Goal: Use online tool/utility: Utilize a website feature to perform a specific function

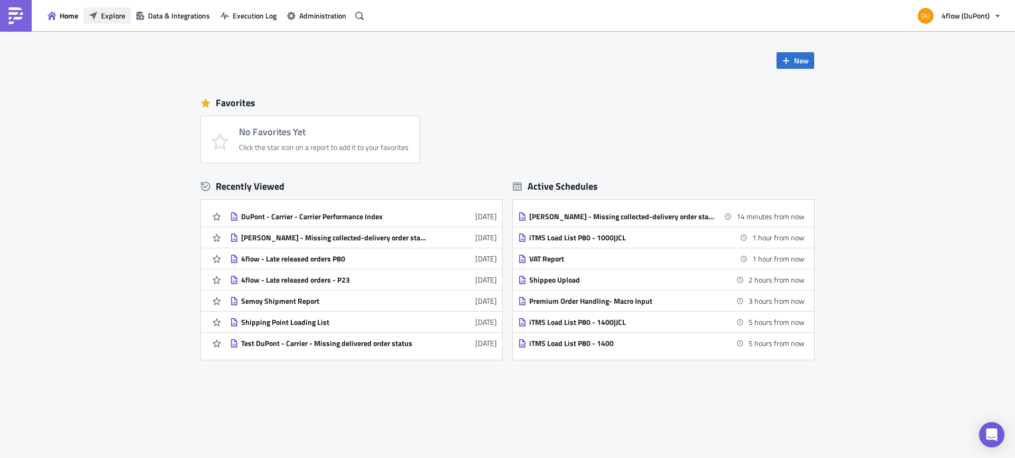
click at [117, 15] on span "Explore" at bounding box center [113, 15] width 24 height 11
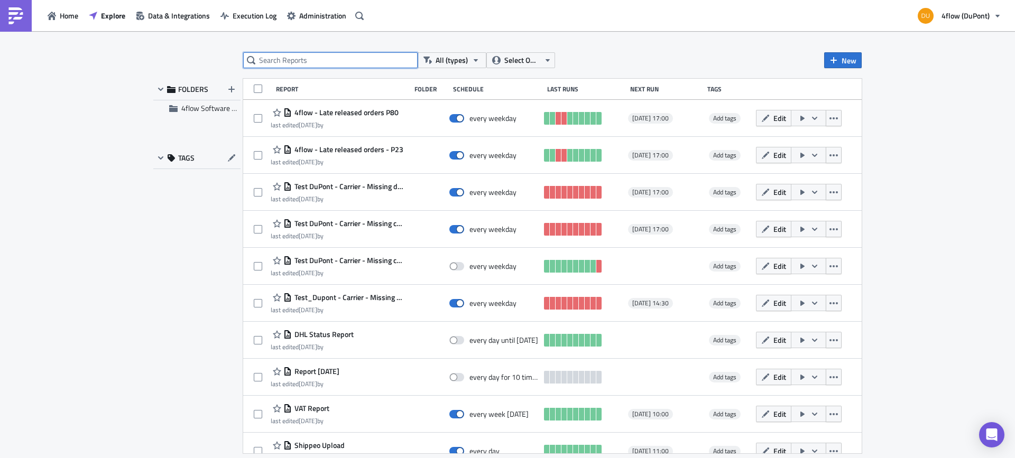
click at [342, 58] on input "text" at bounding box center [330, 60] width 174 height 16
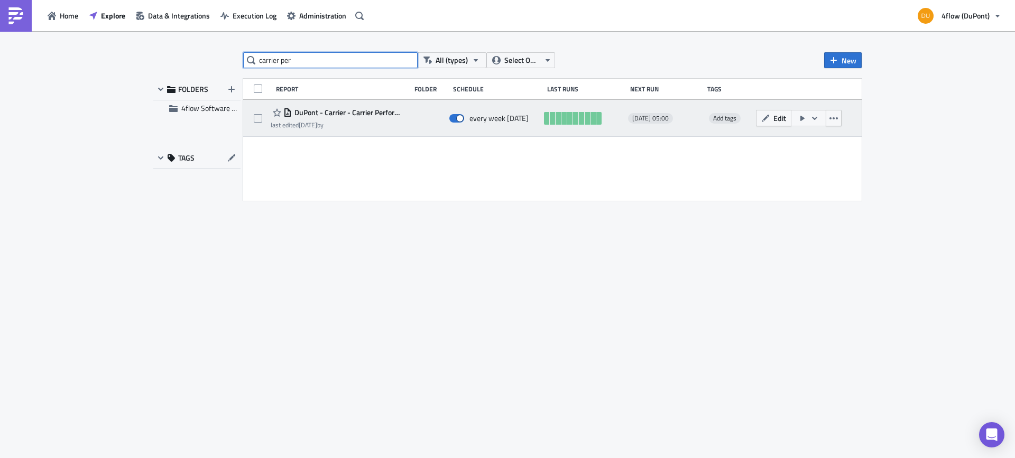
type input "carrier per"
click at [374, 112] on span "DuPont - Carrier - Carrier Performance Index" at bounding box center [348, 113] width 113 height 10
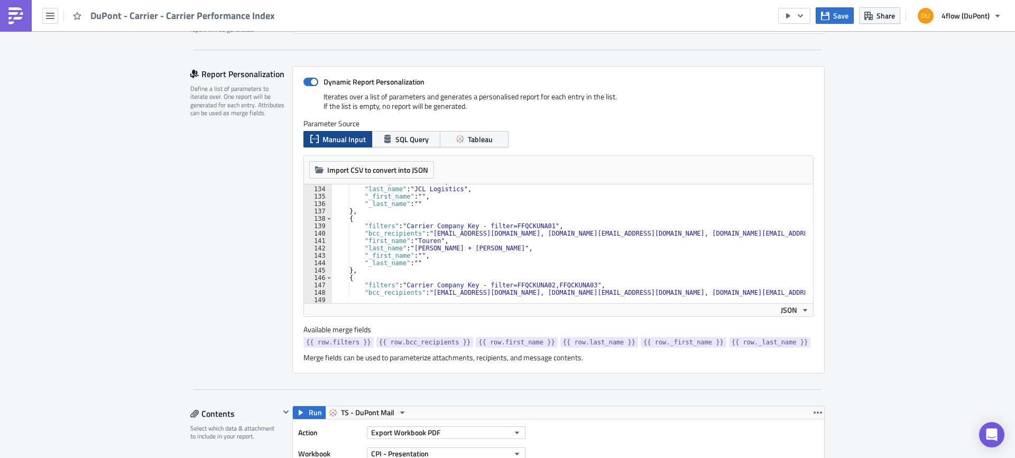
scroll to position [983, 0]
click at [579, 234] on div ""first_name" : "Touren" , "last_name" : "JCL Logistics" , "_first_name" : "" , …" at bounding box center [906, 241] width 1148 height 126
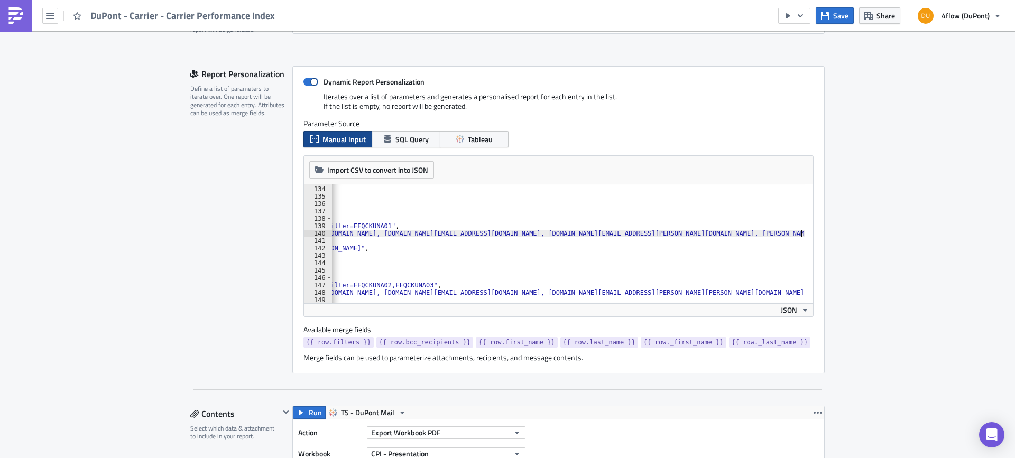
scroll to position [0, 167]
type textarea ""bcc_recipients": "lsp-performance_dupont@4flow.com, e.almaguer@4flow.com, knlu…"
click at [439, 236] on div ""first_name" : "Touren" , "last_name" : "JCL Logistics" , "_first_name" : "" , …" at bounding box center [739, 241] width 1148 height 126
click at [839, 19] on span "Save" at bounding box center [840, 15] width 15 height 11
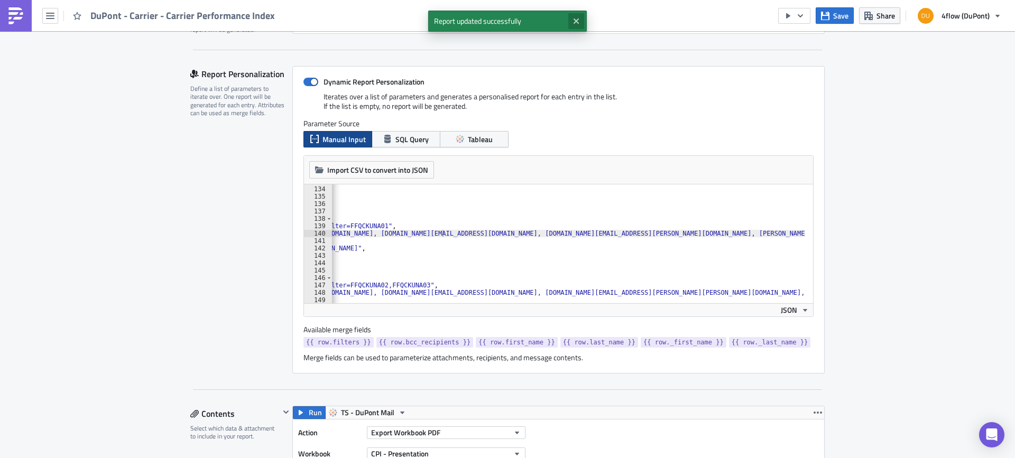
click at [578, 23] on icon "Close" at bounding box center [576, 21] width 5 height 5
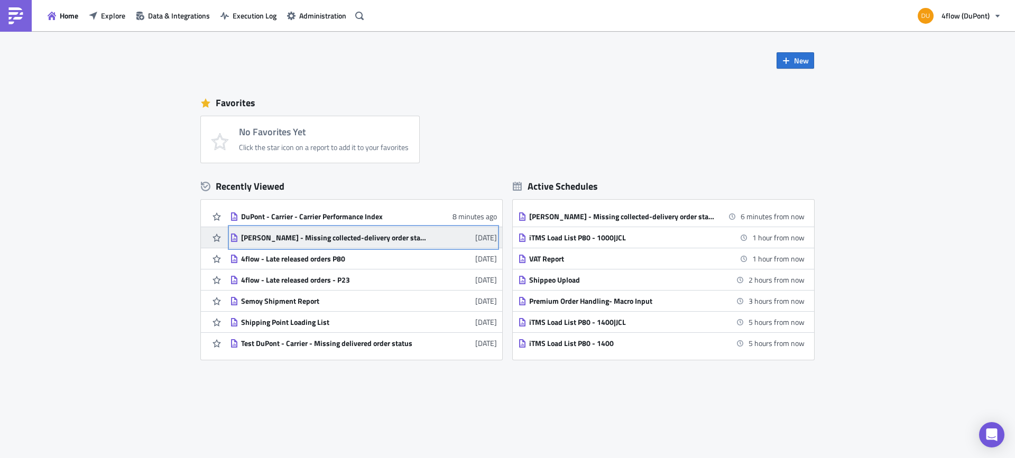
click at [259, 241] on div "[PERSON_NAME] - Missing collected-delivery order status" at bounding box center [333, 238] width 185 height 10
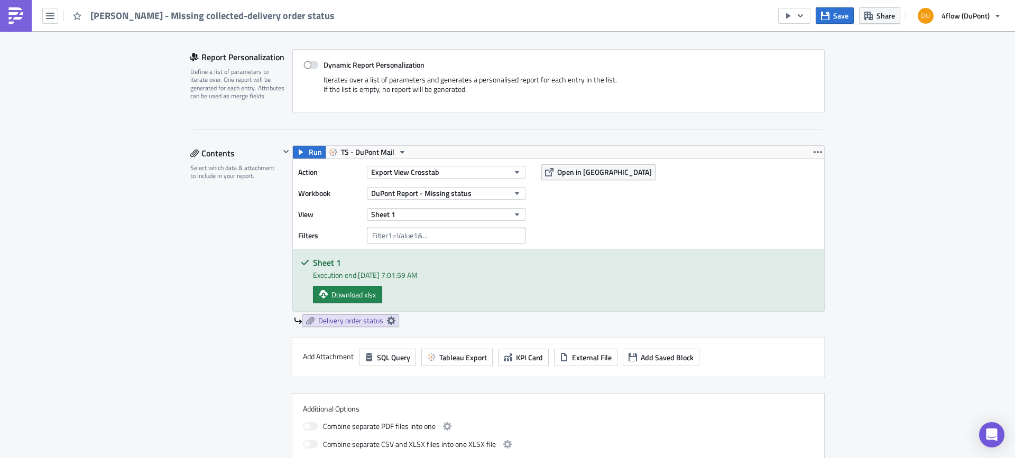
scroll to position [229, 0]
click at [587, 168] on span "Open in [GEOGRAPHIC_DATA]" at bounding box center [604, 171] width 95 height 11
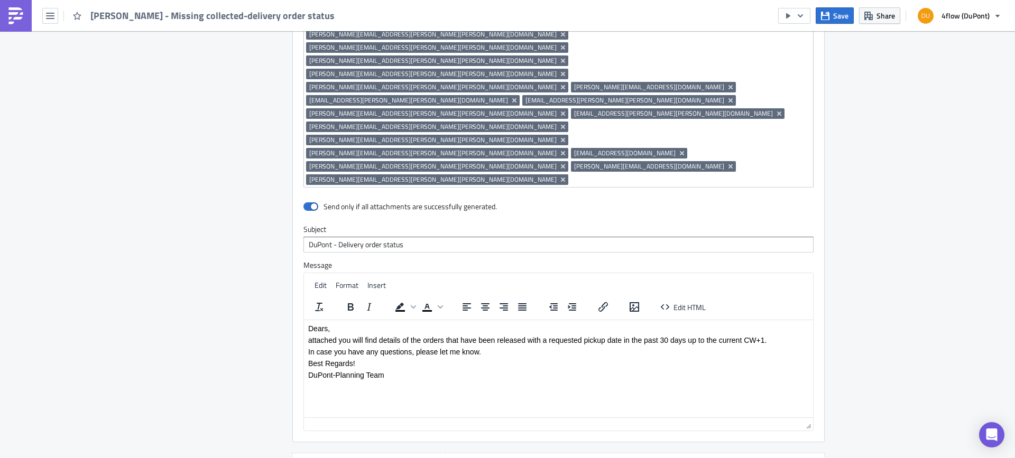
scroll to position [1022, 0]
